Goal: Task Accomplishment & Management: Manage account settings

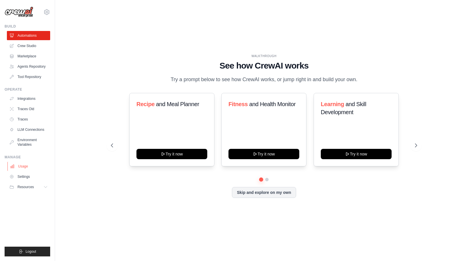
click at [31, 170] on link "Usage" at bounding box center [28, 166] width 43 height 9
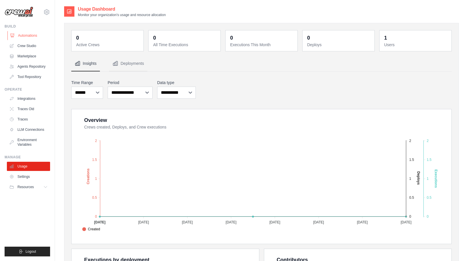
click at [28, 35] on link "Automations" at bounding box center [28, 35] width 43 height 9
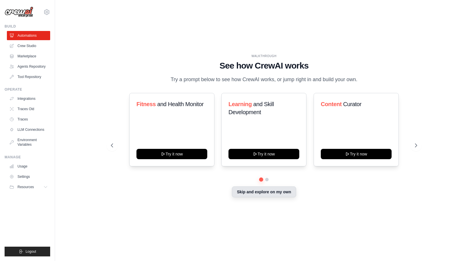
click at [264, 191] on button "Skip and explore on my own" at bounding box center [264, 191] width 64 height 11
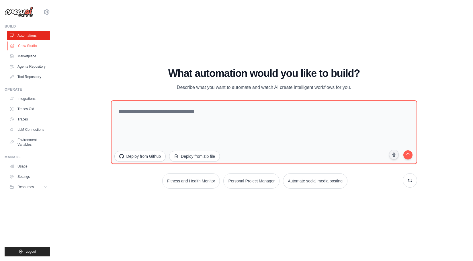
click at [31, 44] on link "Crew Studio" at bounding box center [28, 45] width 43 height 9
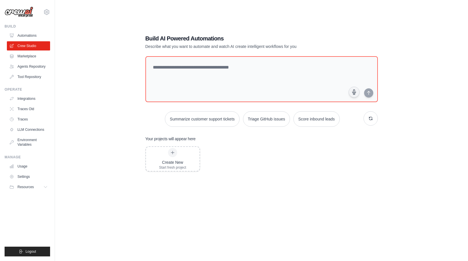
click at [26, 58] on link "Marketplace" at bounding box center [28, 56] width 43 height 9
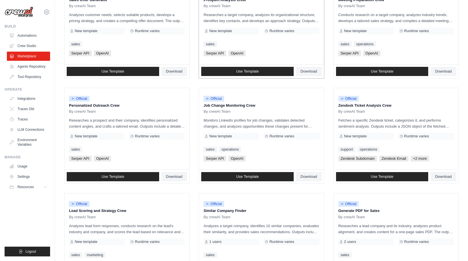
scroll to position [270, 0]
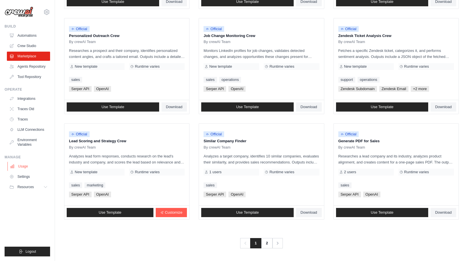
click at [24, 168] on link "Usage" at bounding box center [28, 166] width 43 height 9
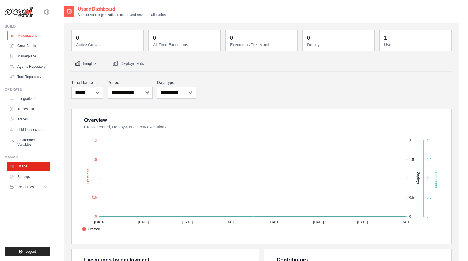
click at [17, 37] on link "Automations" at bounding box center [28, 35] width 43 height 9
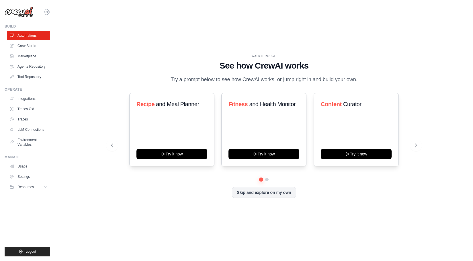
click at [46, 11] on icon at bounding box center [46, 12] width 7 height 7
click at [56, 39] on link "Settings" at bounding box center [71, 35] width 54 height 11
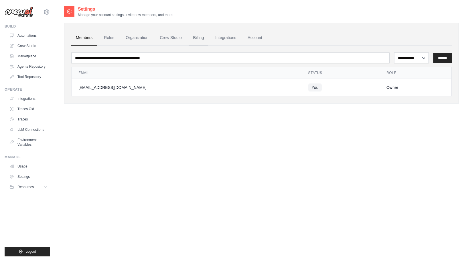
click at [198, 39] on link "Billing" at bounding box center [199, 37] width 20 height 15
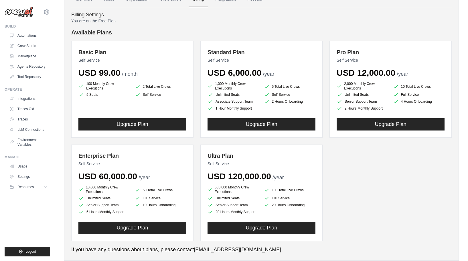
scroll to position [53, 0]
